Goal: Navigation & Orientation: Go to known website

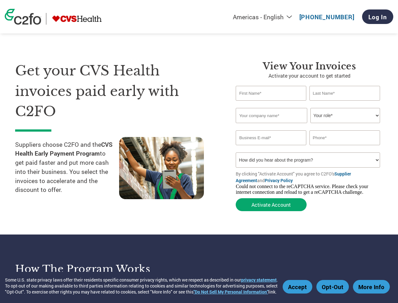
click at [142, 288] on div "Some U.S. state privacy laws offer their residents specific consumer privacy ri…" at bounding box center [142, 285] width 275 height 18
click at [299, 280] on button "Accept" at bounding box center [298, 287] width 30 height 14
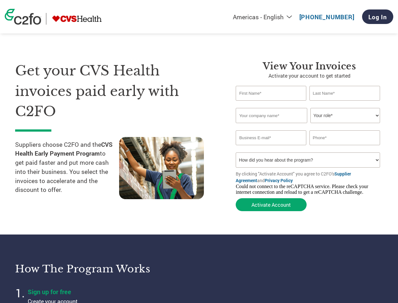
scroll to position [776, 0]
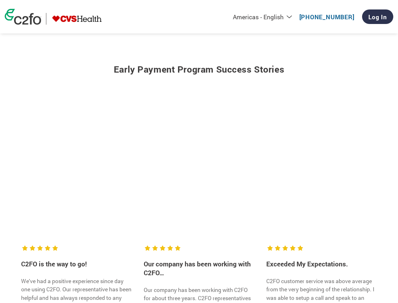
click at [334, 280] on button "Opt-Out" at bounding box center [332, 287] width 32 height 14
click at [372, 280] on p "C2FO customer service was above average from the very beginning of the relation…" at bounding box center [321, 298] width 110 height 42
